Goal: Task Accomplishment & Management: Use online tool/utility

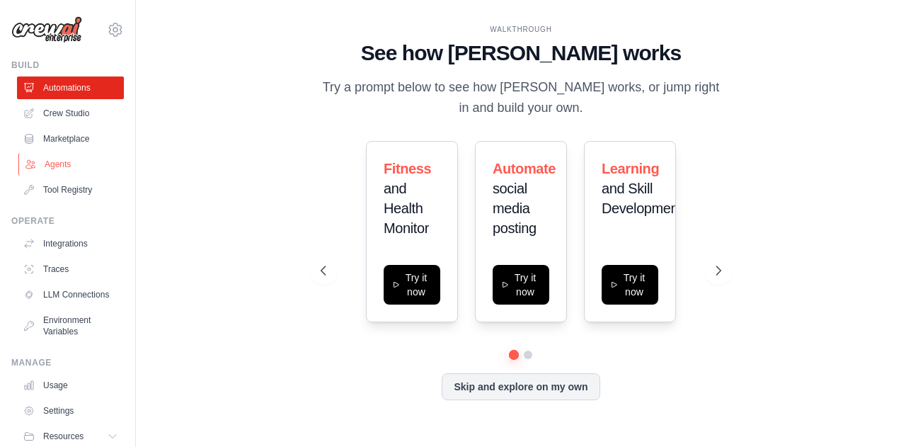
click at [46, 170] on link "Agents" at bounding box center [71, 164] width 107 height 23
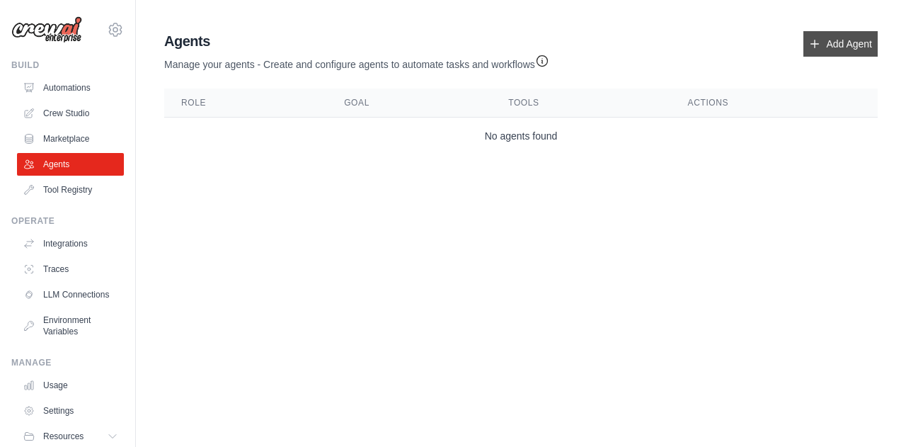
click at [831, 47] on link "Add Agent" at bounding box center [841, 43] width 74 height 25
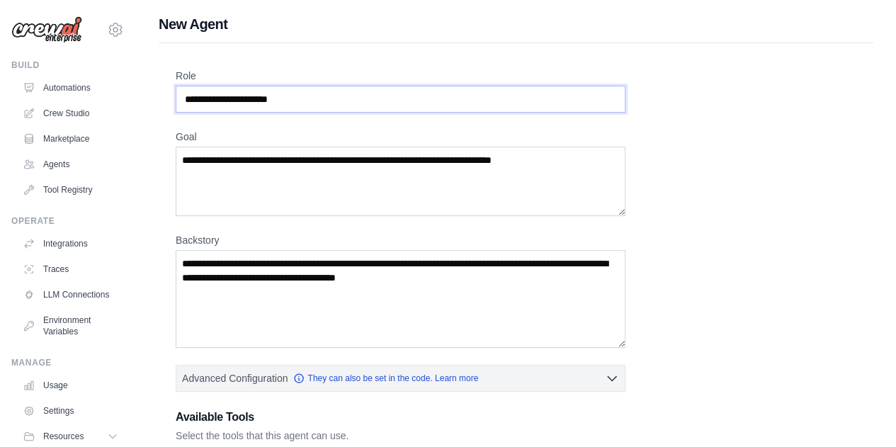
click at [411, 101] on input "Role" at bounding box center [401, 99] width 450 height 27
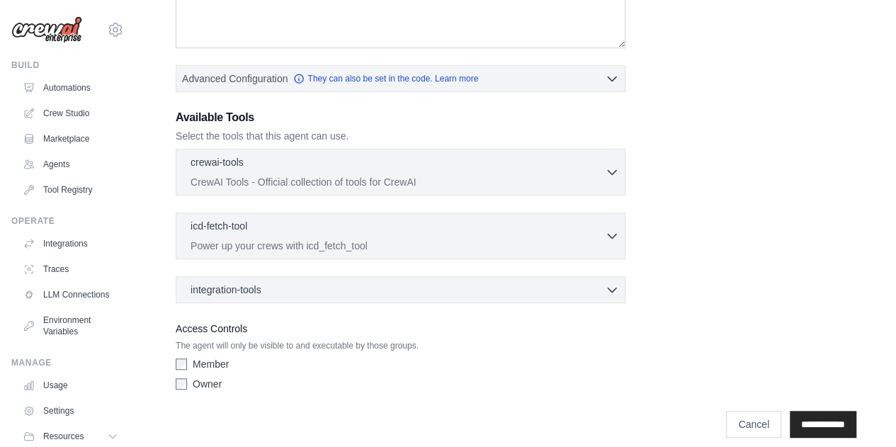
scroll to position [309, 0]
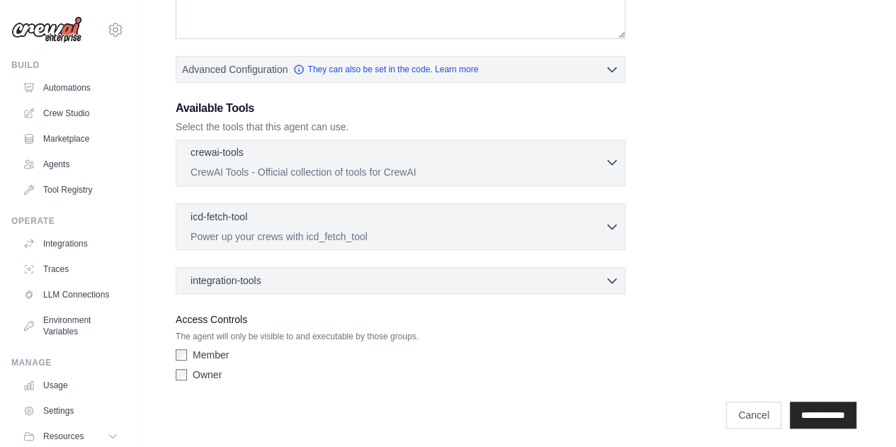
click at [606, 166] on icon "button" at bounding box center [612, 162] width 14 height 14
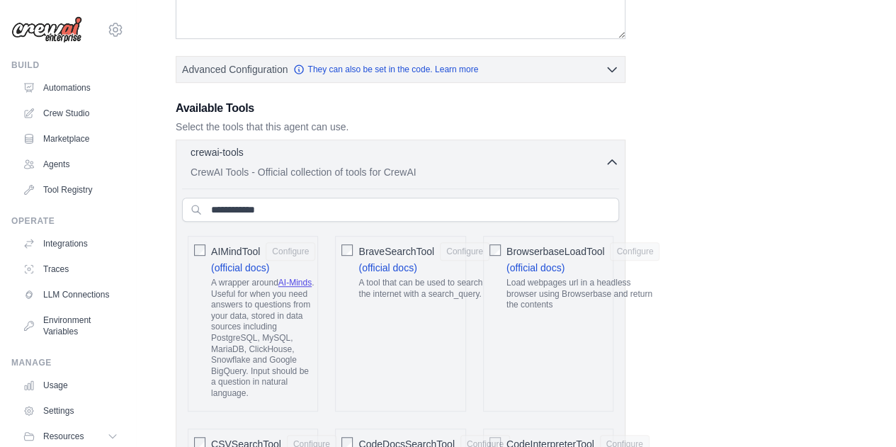
click at [606, 166] on icon "button" at bounding box center [612, 162] width 14 height 14
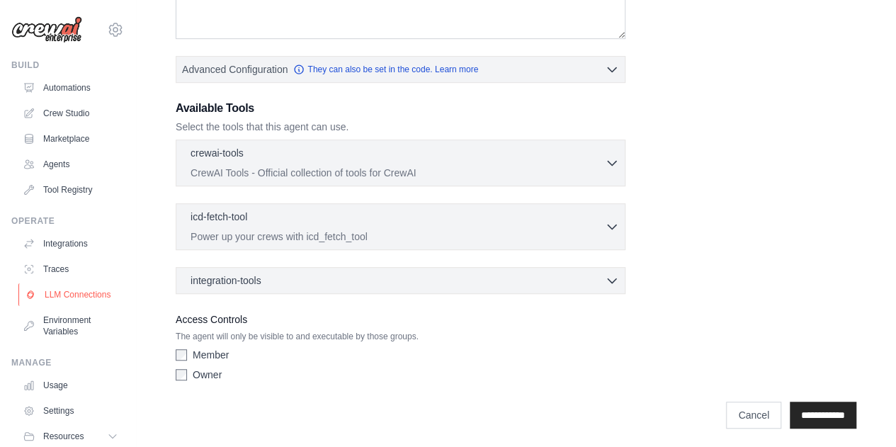
click at [49, 297] on link "LLM Connections" at bounding box center [71, 294] width 107 height 23
